Goal: Find specific page/section: Find specific page/section

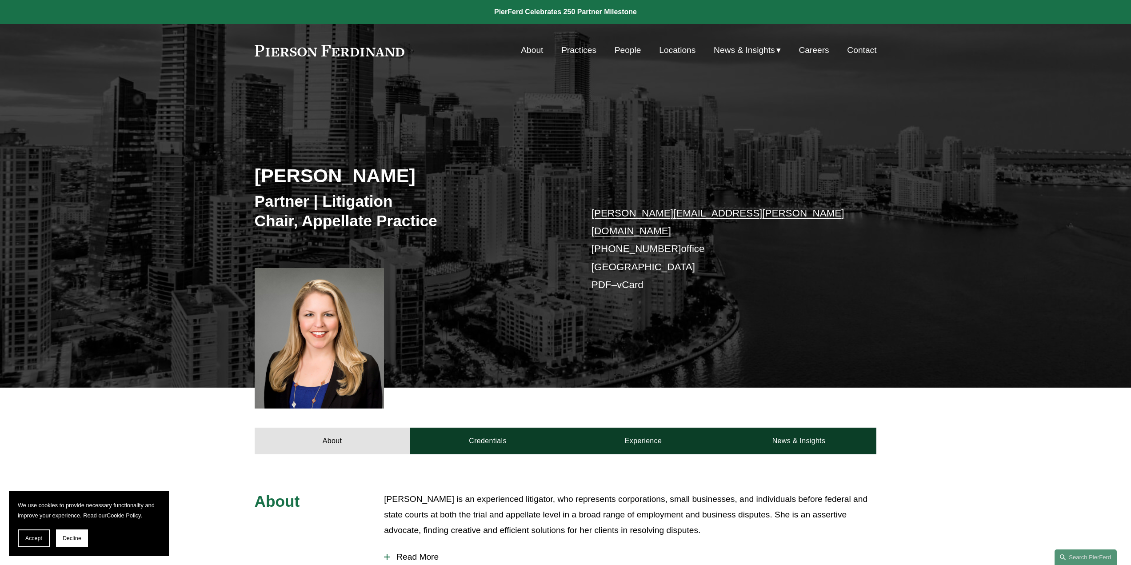
click at [621, 49] on link "People" at bounding box center [628, 50] width 27 height 17
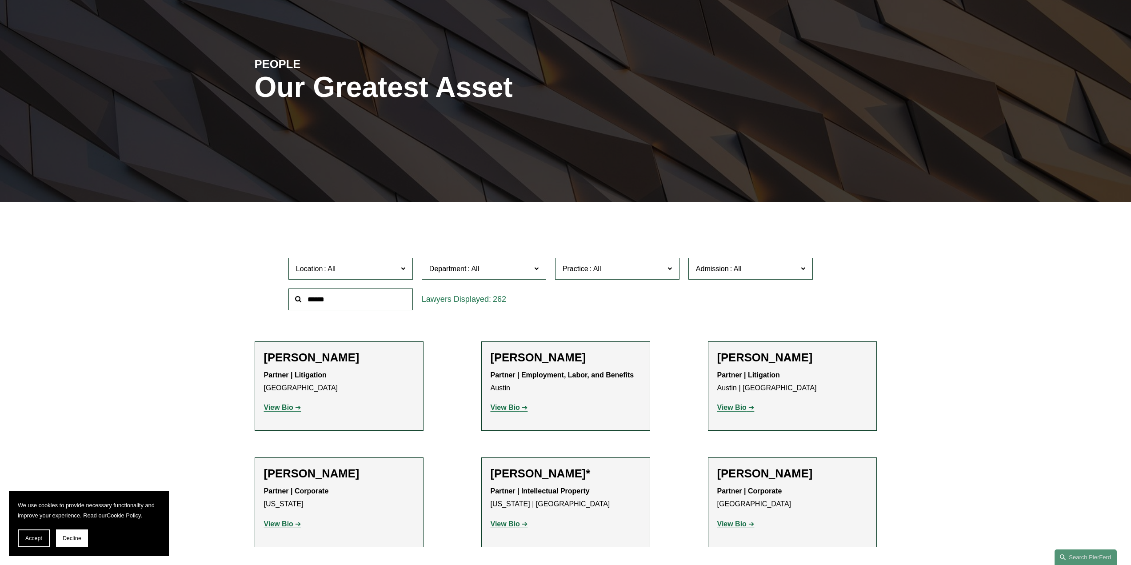
scroll to position [142, 0]
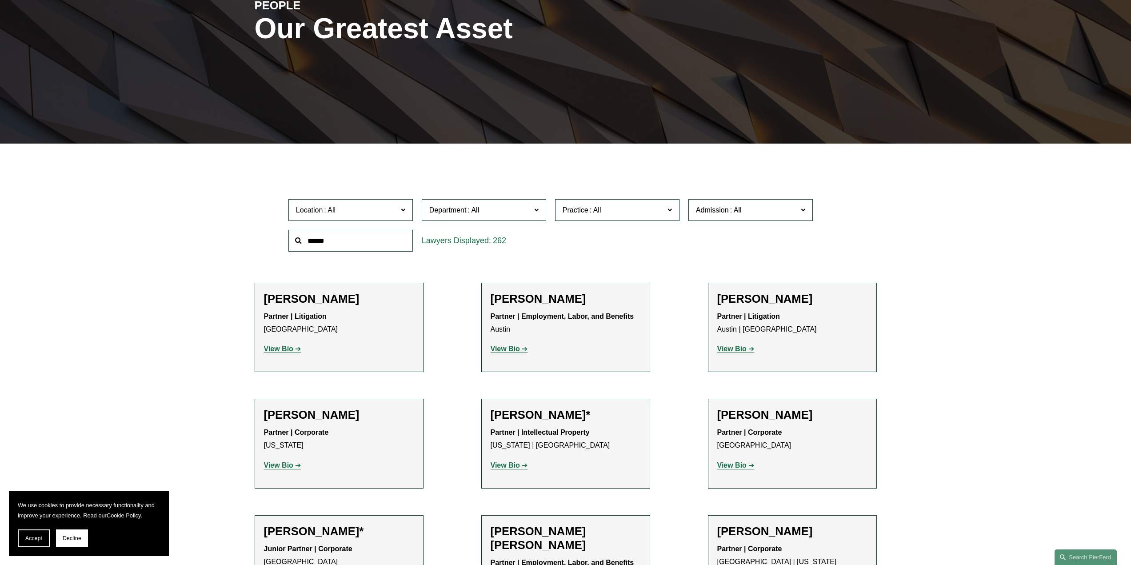
click at [341, 206] on span "Location" at bounding box center [347, 210] width 102 height 12
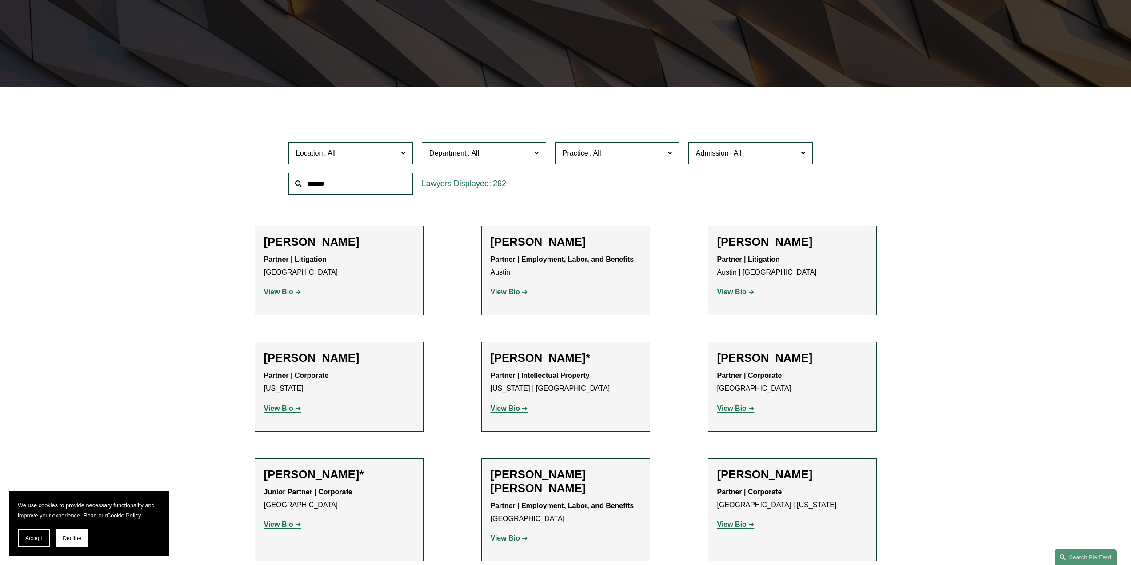
scroll to position [308, 0]
click at [0, 0] on link "[GEOGRAPHIC_DATA]" at bounding box center [0, 0] width 0 height 0
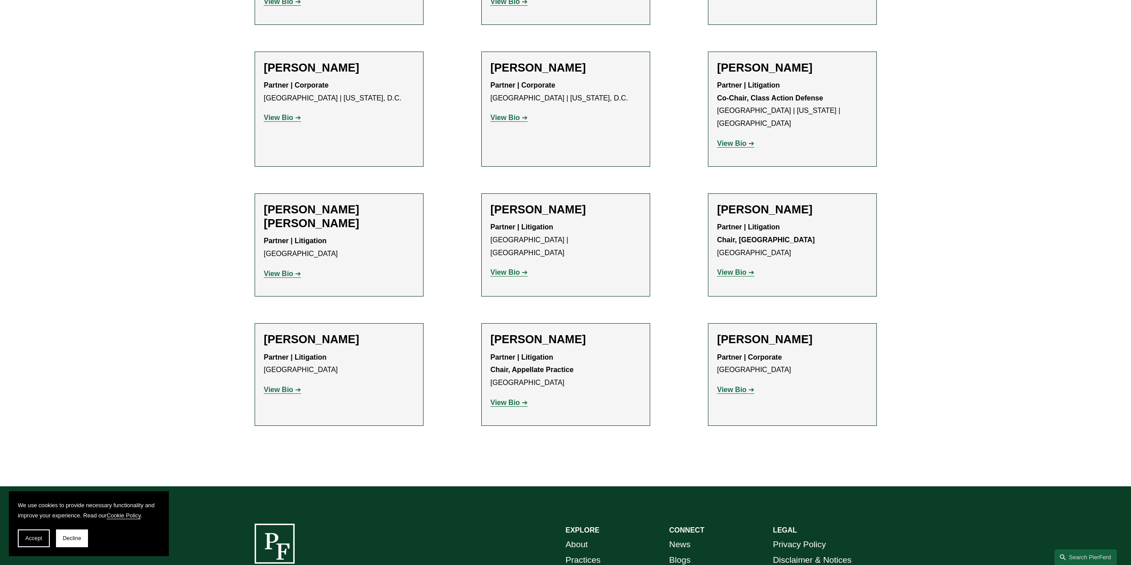
scroll to position [752, 0]
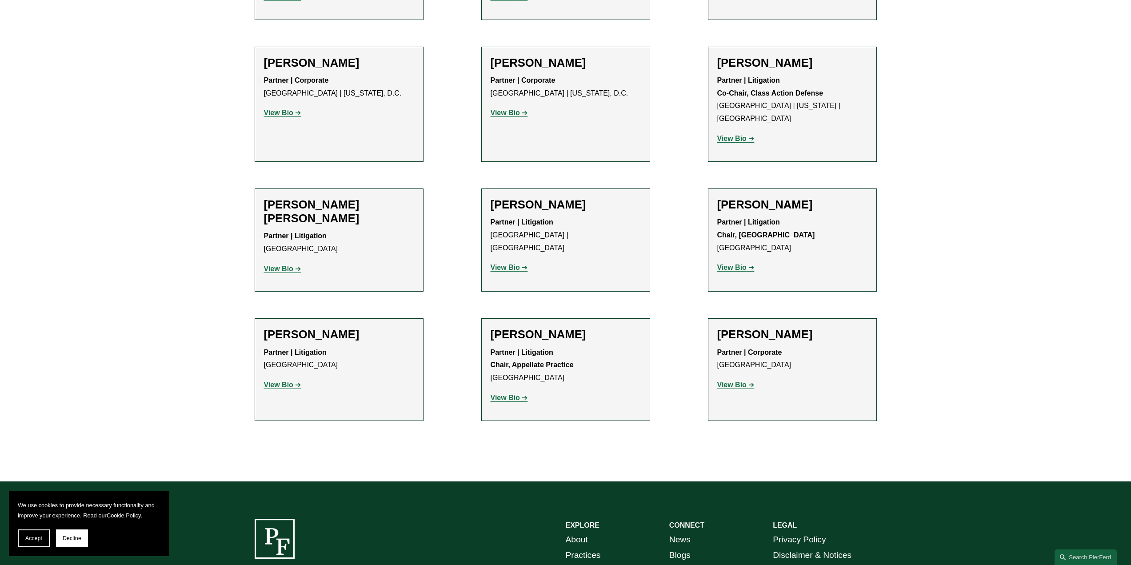
click at [505, 394] on strong "View Bio" at bounding box center [505, 398] width 29 height 8
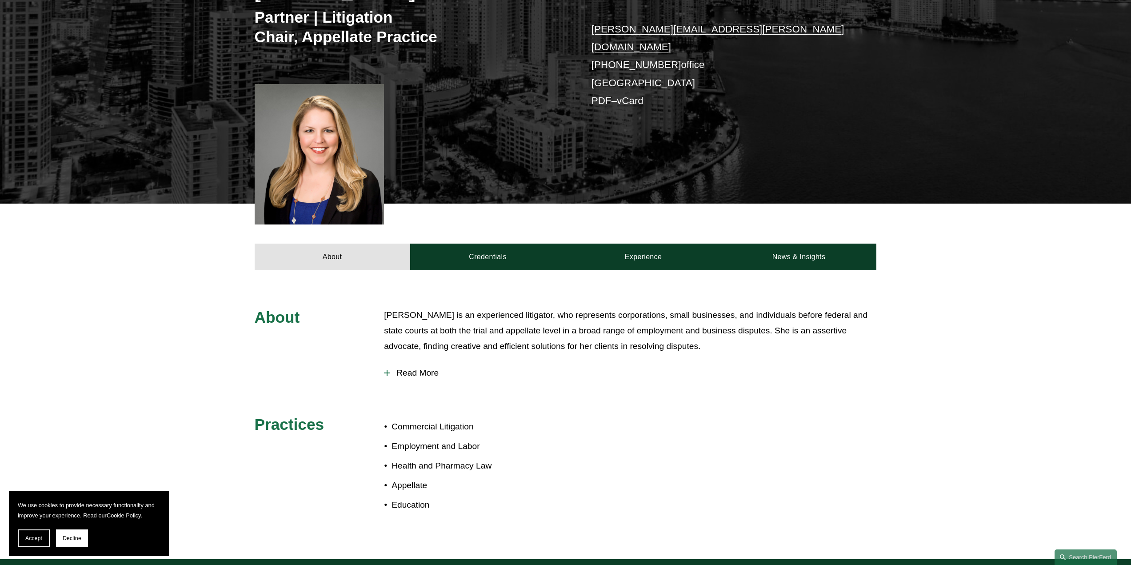
scroll to position [192, 0]
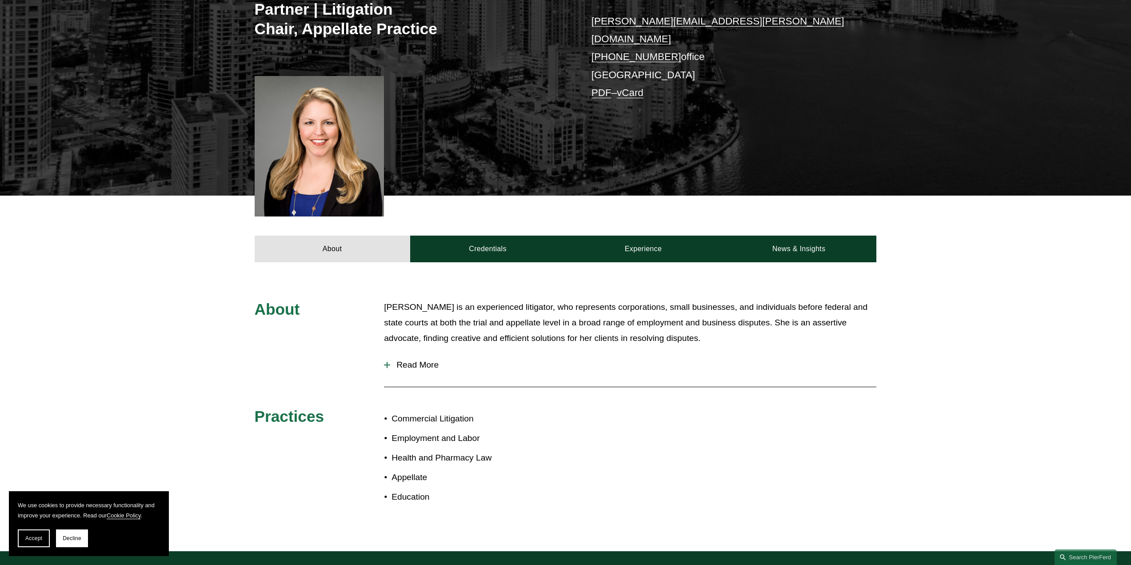
click at [416, 360] on span "Read More" at bounding box center [633, 365] width 486 height 10
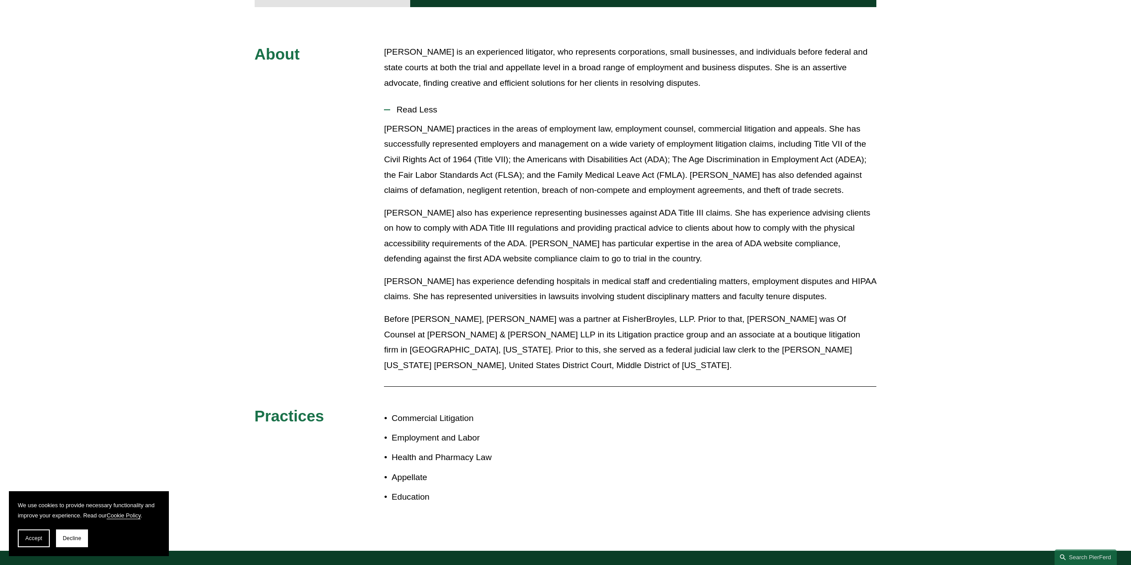
scroll to position [464, 0]
